Goal: Find specific page/section: Find specific page/section

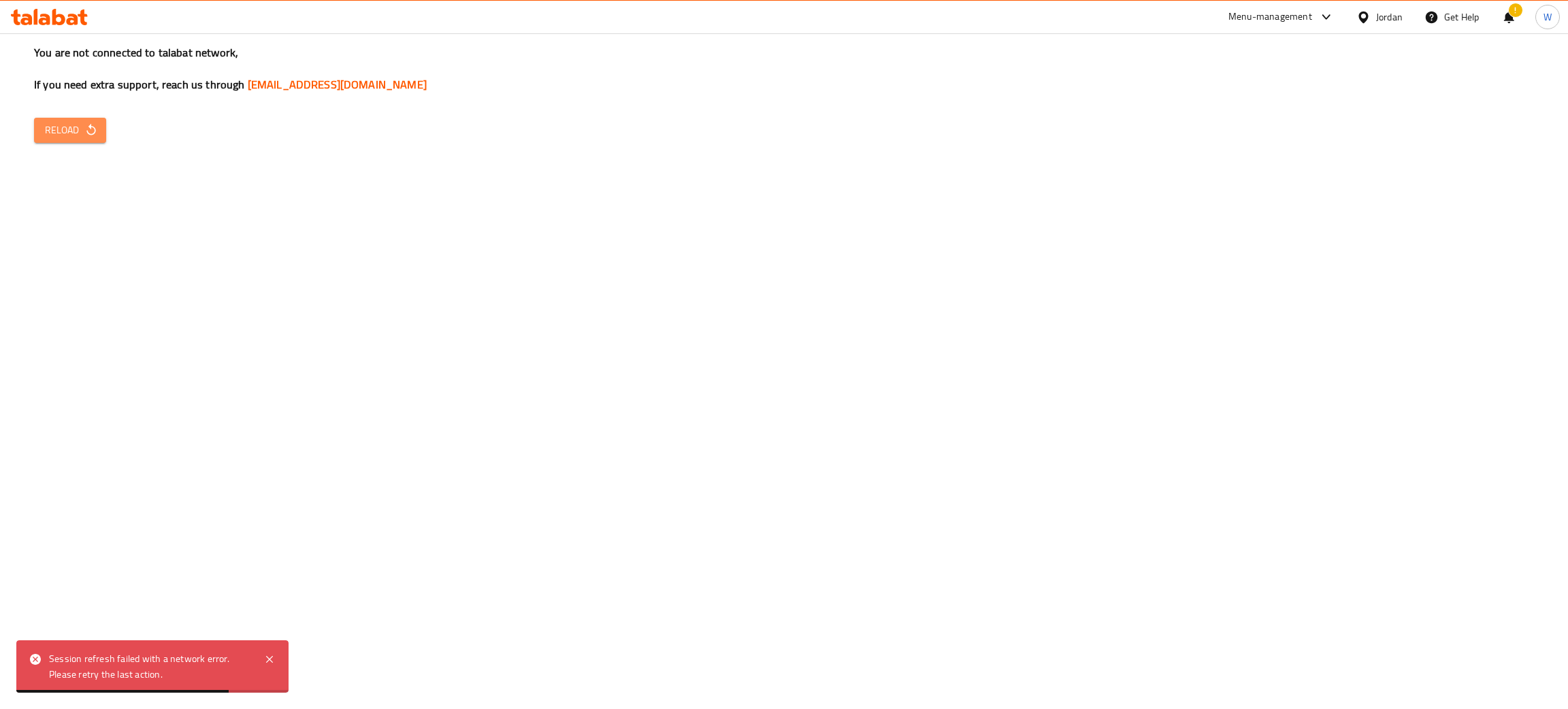
click at [96, 136] on icon "button" at bounding box center [91, 130] width 14 height 14
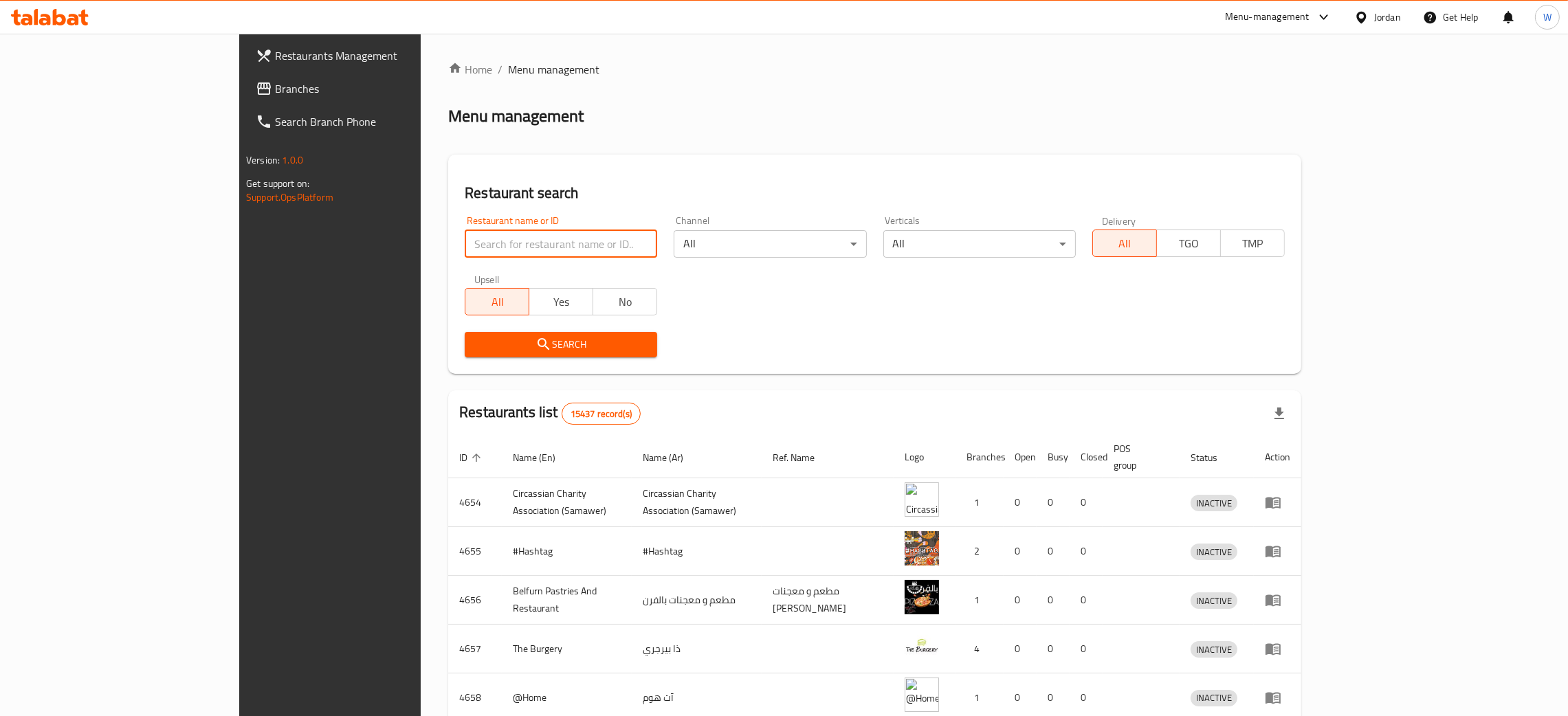
click at [465, 247] on input "search" at bounding box center [560, 243] width 192 height 27
type input "al markazi"
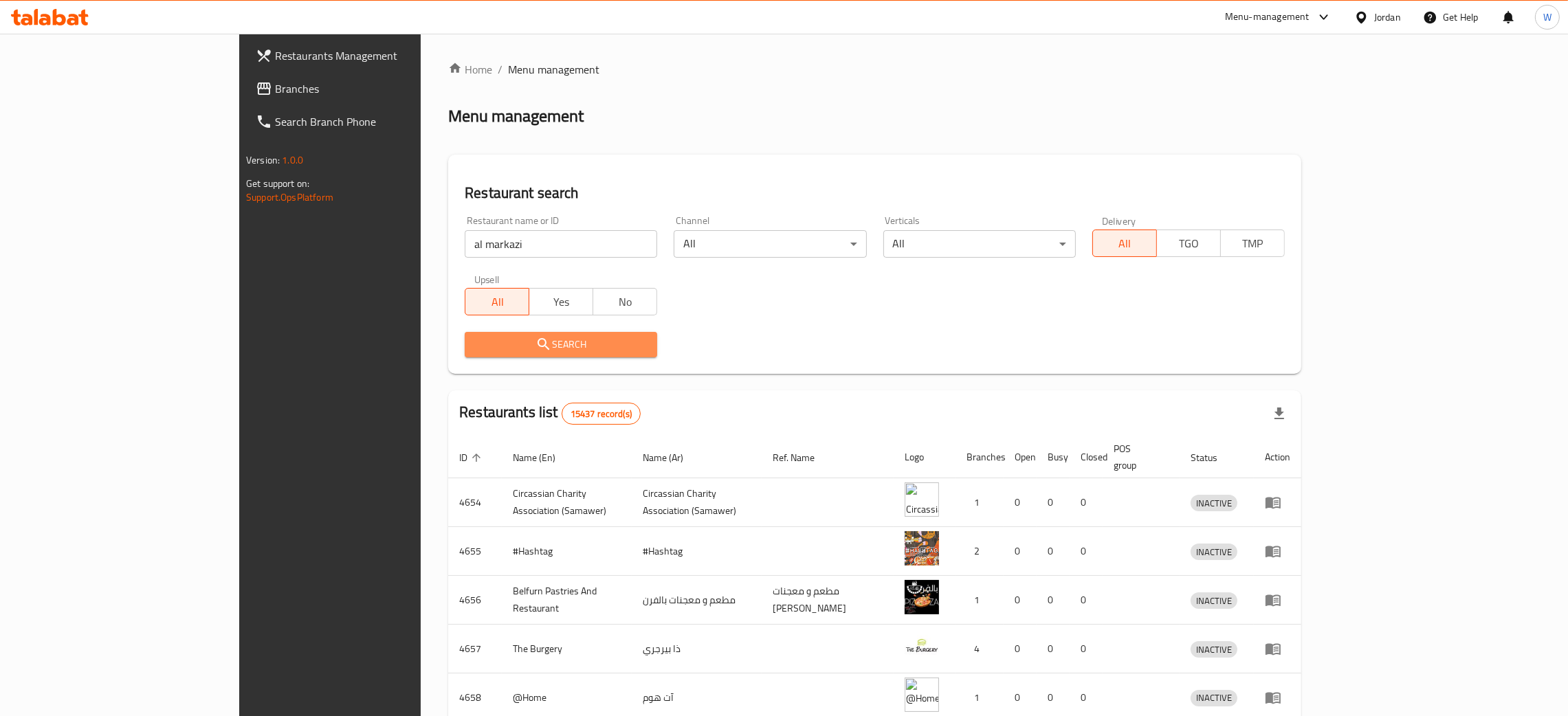
click at [475, 342] on span "Search" at bounding box center [560, 344] width 171 height 17
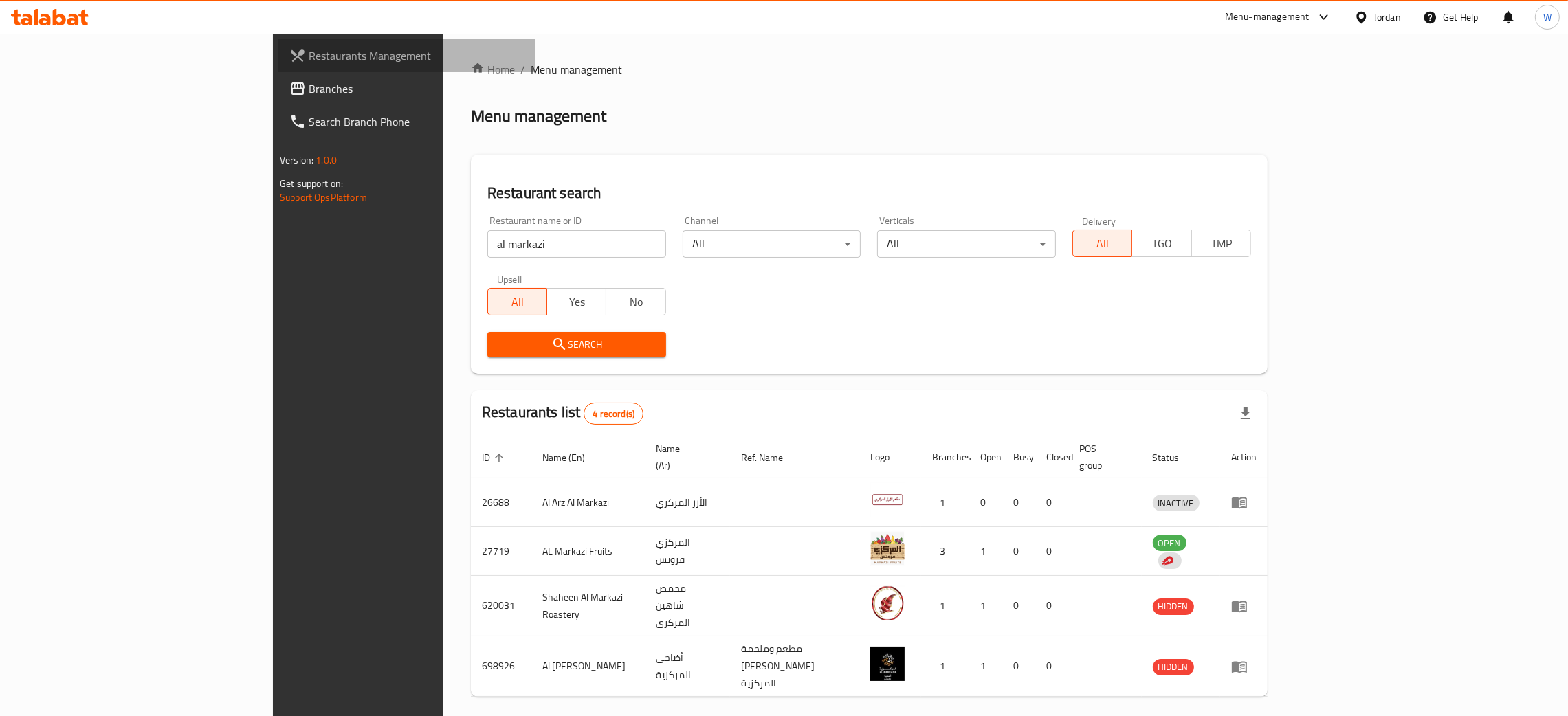
click at [309, 55] on span "Restaurants Management" at bounding box center [416, 55] width 215 height 16
